Goal: Task Accomplishment & Management: Use online tool/utility

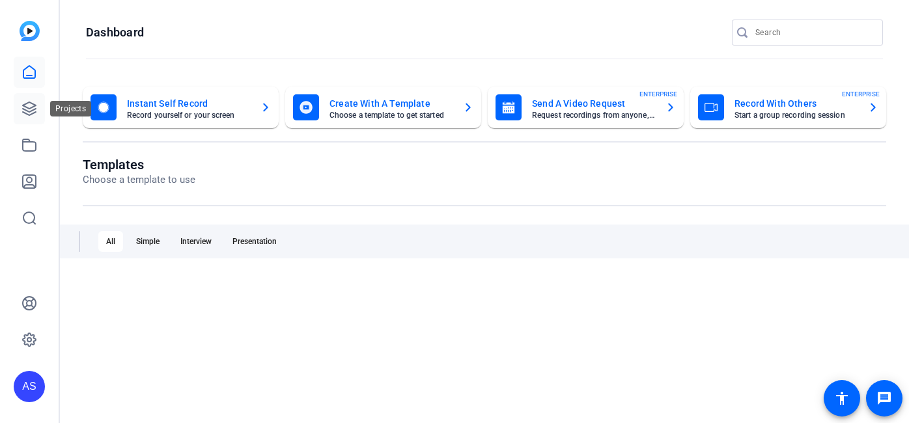
click at [32, 104] on icon at bounding box center [29, 108] width 13 height 13
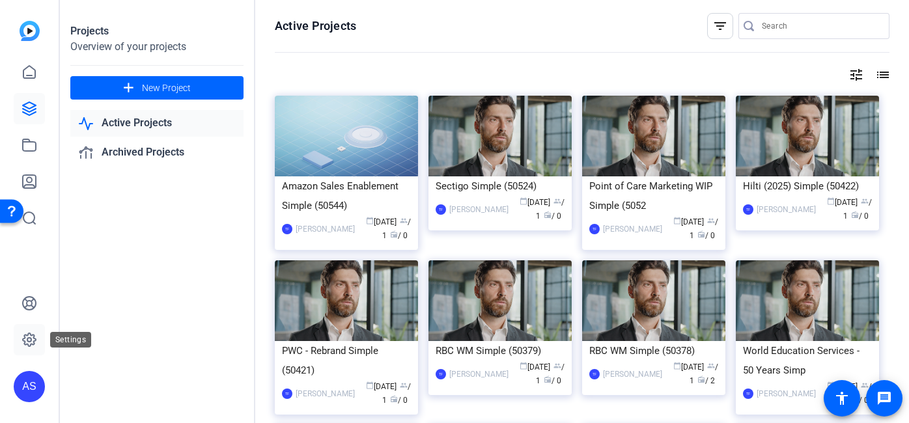
click at [36, 337] on icon at bounding box center [29, 340] width 16 height 16
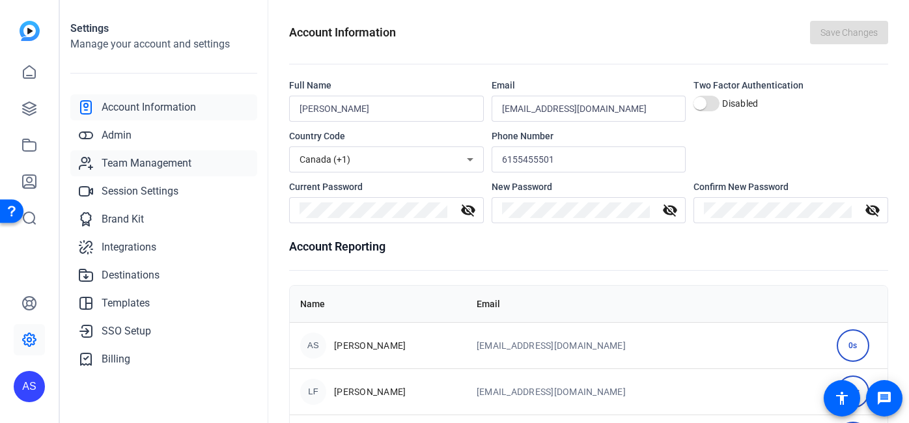
click at [139, 151] on link "Team Management" at bounding box center [163, 163] width 187 height 26
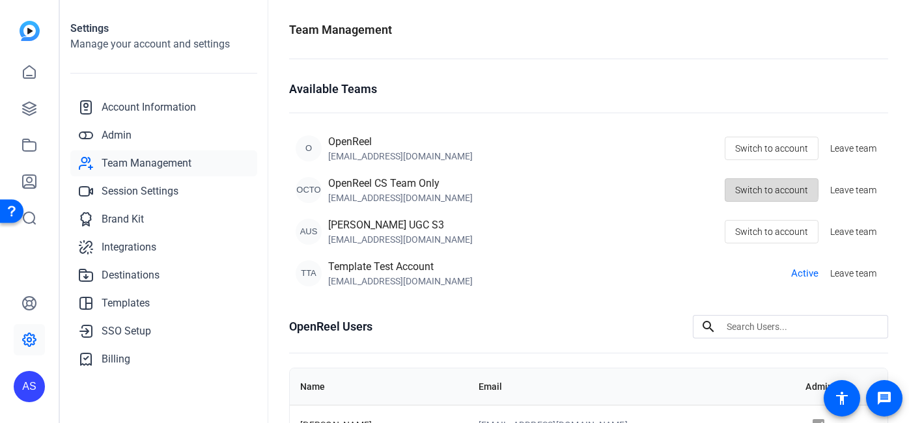
click at [759, 188] on span "Switch to account" at bounding box center [771, 190] width 73 height 25
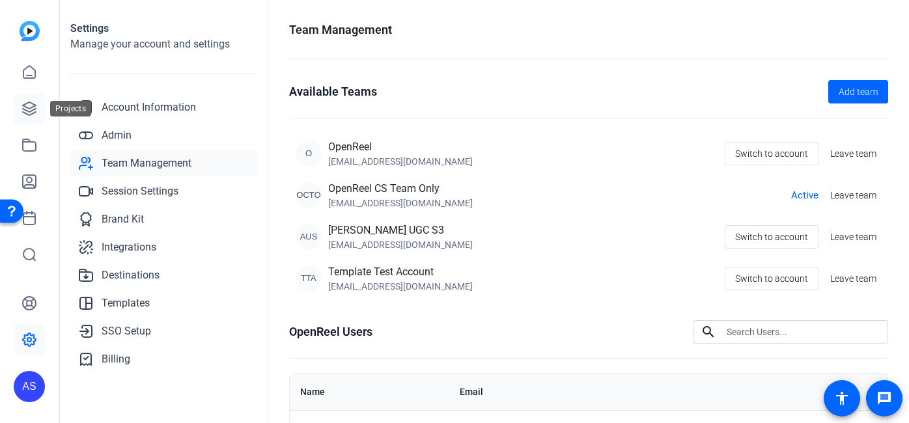
click at [27, 117] on link at bounding box center [29, 108] width 31 height 31
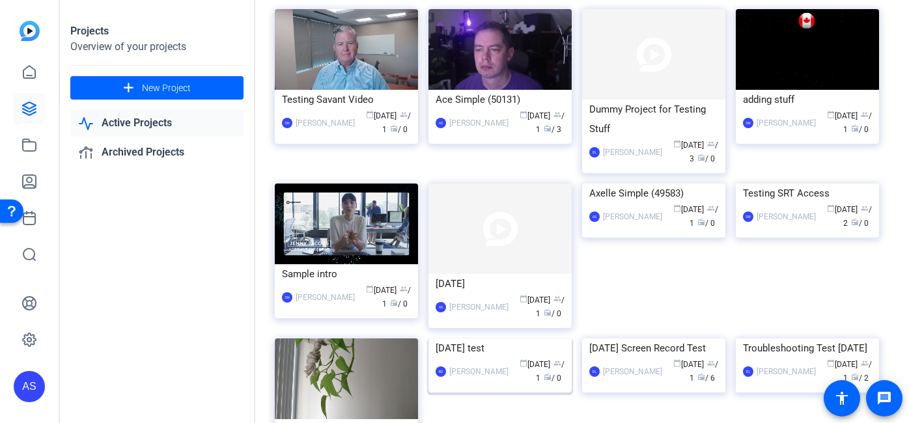
scroll to position [175, 0]
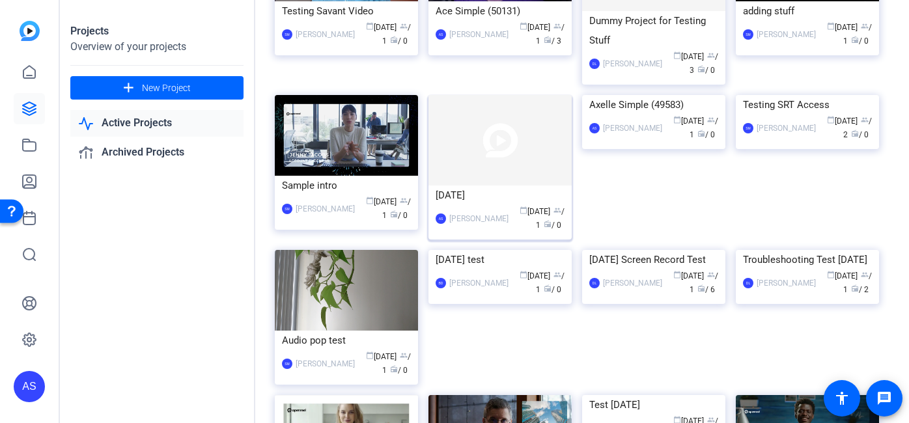
click at [486, 134] on img at bounding box center [499, 140] width 143 height 91
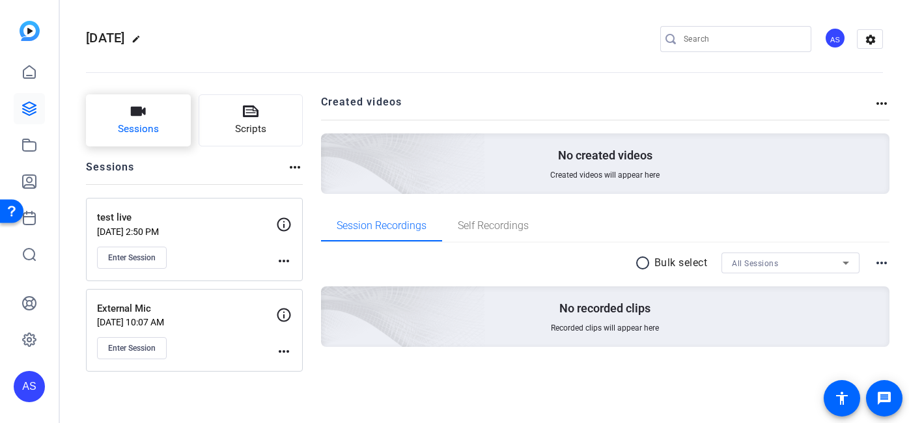
click at [150, 124] on span "Sessions" at bounding box center [138, 129] width 41 height 15
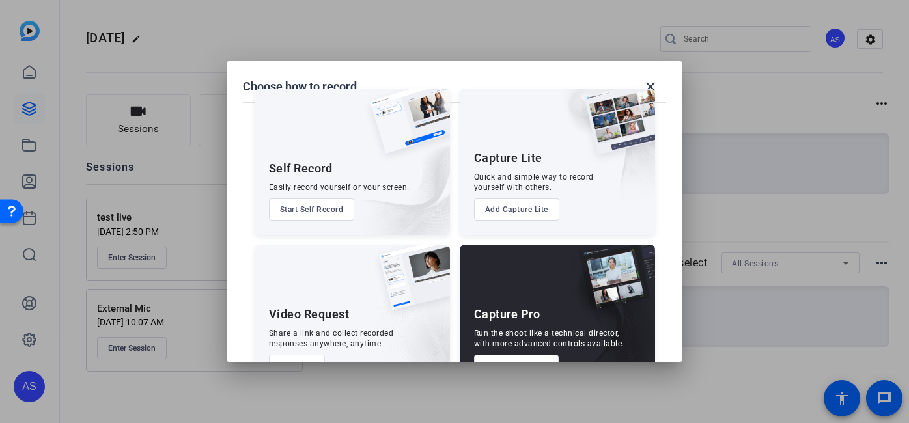
scroll to position [66, 0]
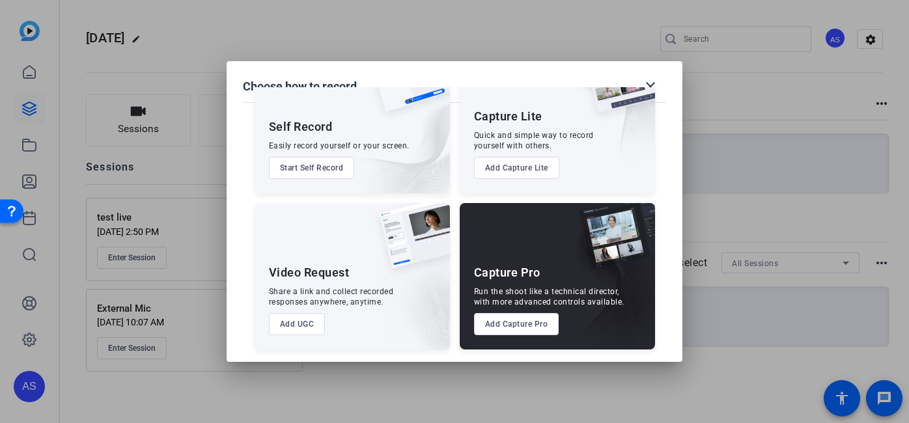
click at [317, 321] on button "Add UGC" at bounding box center [297, 324] width 57 height 22
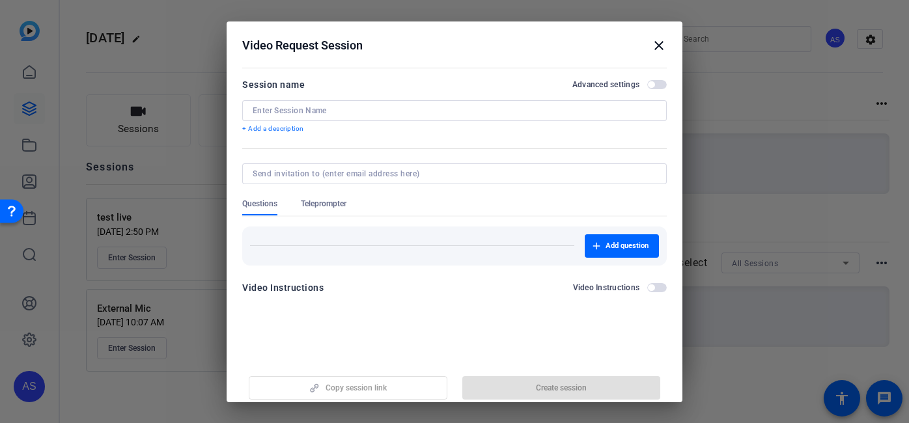
click at [648, 82] on span "button" at bounding box center [651, 84] width 7 height 7
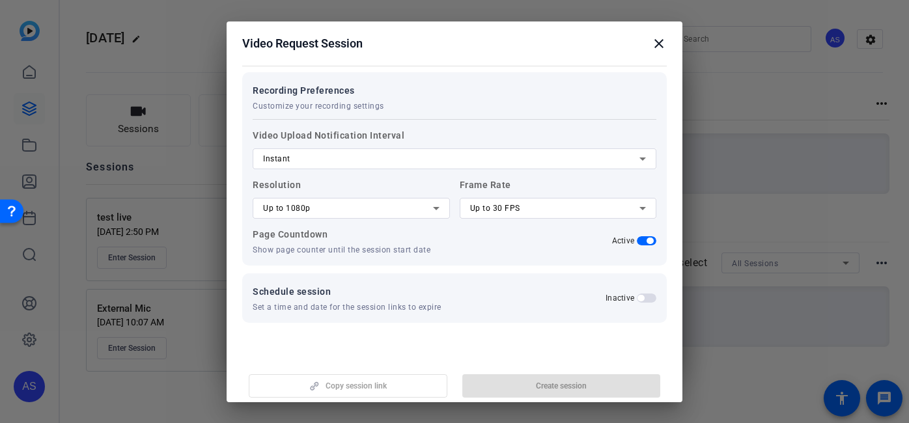
scroll to position [0, 0]
